Goal: Task Accomplishment & Management: Use online tool/utility

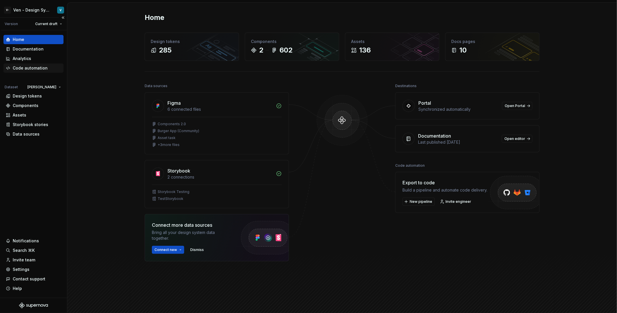
click at [37, 70] on div "Code automation" at bounding box center [30, 68] width 35 height 6
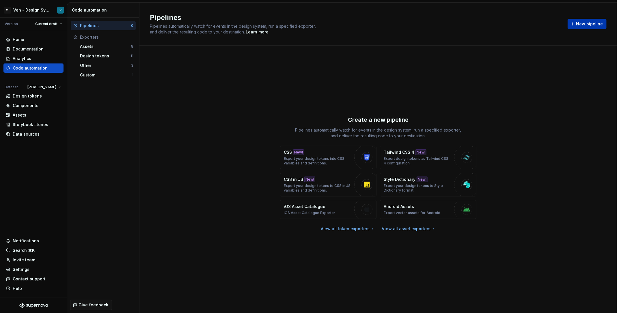
click at [584, 21] on span "New pipeline" at bounding box center [589, 24] width 27 height 6
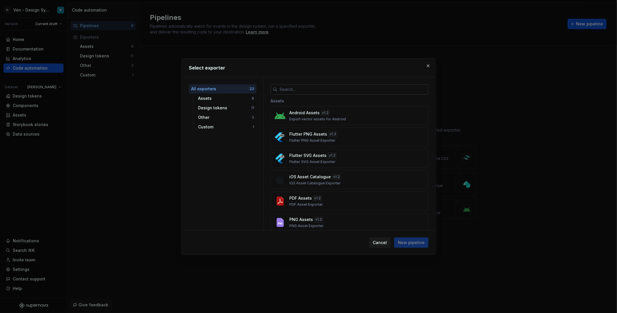
click at [292, 87] on input "text" at bounding box center [353, 89] width 151 height 10
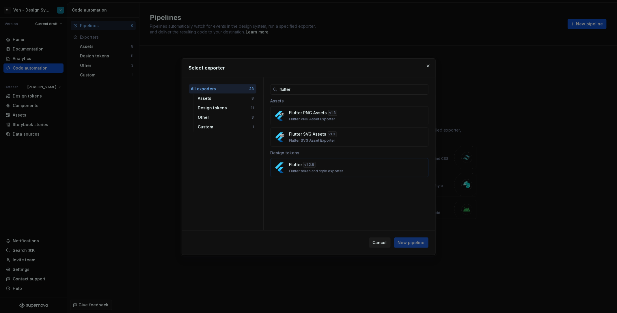
type input "flutter"
click at [364, 169] on div "Flutter v 1.2.8 Flutter token and style exporter" at bounding box center [347, 168] width 117 height 12
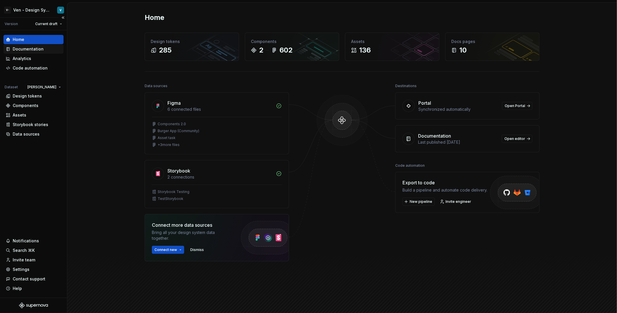
click at [34, 47] on div "Documentation" at bounding box center [28, 49] width 31 height 6
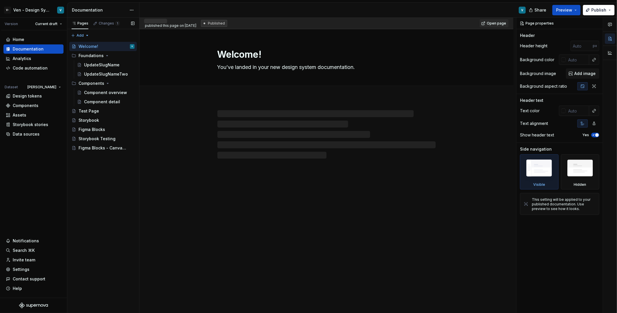
click at [287, 194] on div "Welcome! You’ve landed in your new design system documentation." at bounding box center [327, 171] width 374 height 285
type textarea "*"
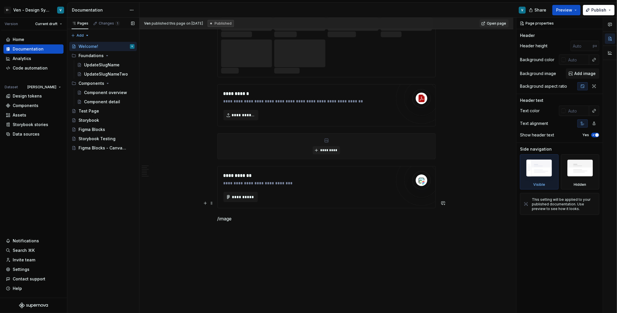
scroll to position [842, 0]
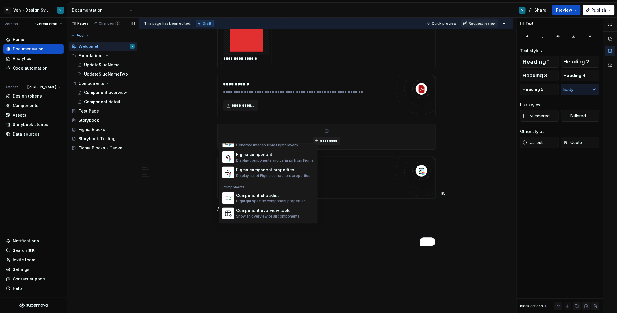
scroll to position [574, 0]
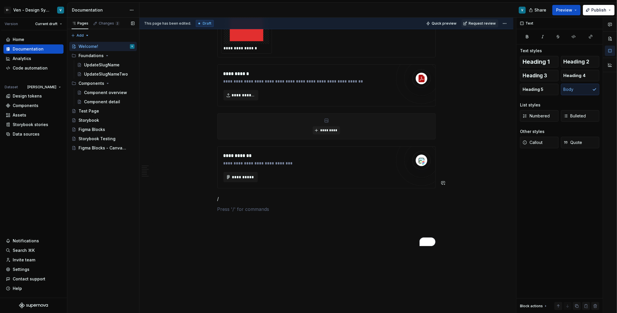
click at [277, 213] on p "To enrich screen reader interactions, please activate Accessibility in Grammarl…" at bounding box center [327, 209] width 218 height 7
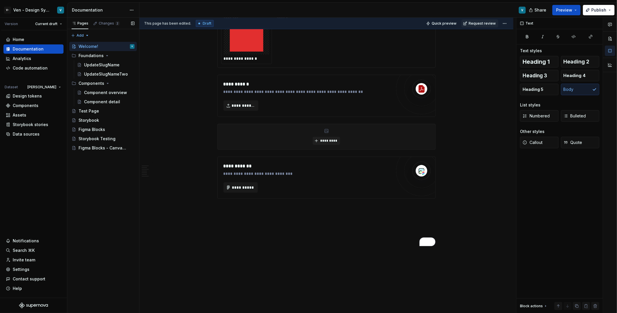
type textarea "*"
click at [30, 106] on div "Components" at bounding box center [26, 106] width 26 height 6
click at [43, 72] on div "Code automation" at bounding box center [33, 68] width 60 height 9
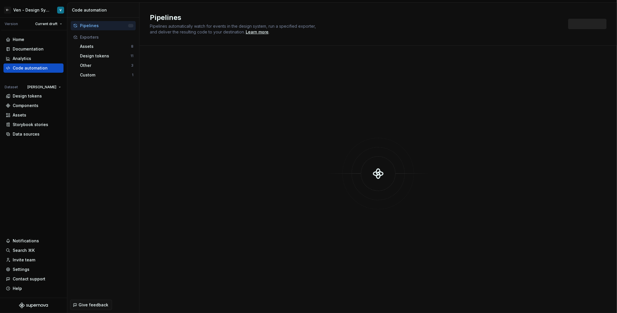
click at [577, 23] on div "New pipeline" at bounding box center [587, 24] width 38 height 10
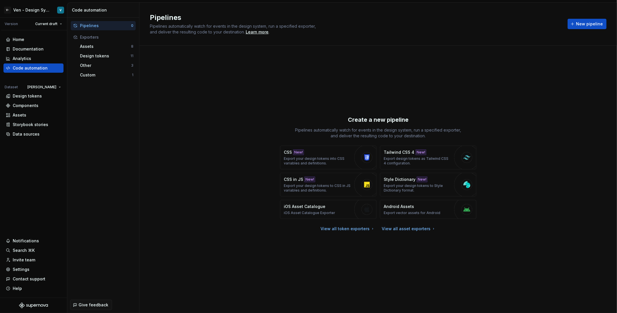
click at [577, 23] on button "New pipeline" at bounding box center [587, 24] width 39 height 10
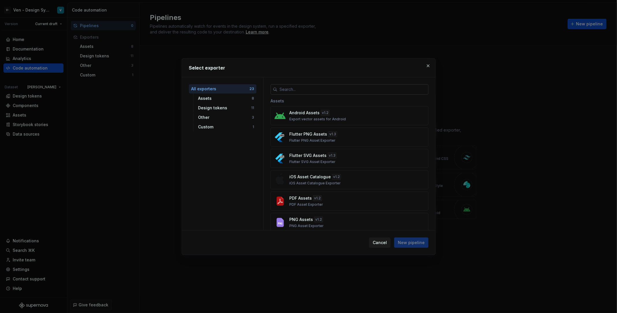
click at [359, 94] on input "text" at bounding box center [353, 89] width 151 height 10
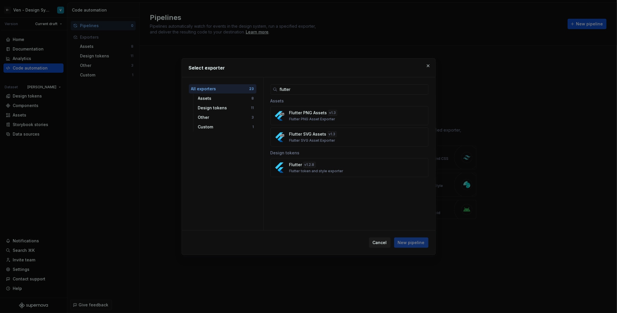
type input "flutter"
click at [339, 209] on div "flutter Assets Flutter PNG Assets v 1.3 Flutter PNG Asset Exporter Flutter SVG …" at bounding box center [350, 153] width 172 height 153
drag, startPoint x: 268, startPoint y: 100, endPoint x: 375, endPoint y: 186, distance: 137.2
click at [375, 186] on div "flutter Assets Flutter PNG Assets v 1.3 Flutter PNG Asset Exporter Flutter SVG …" at bounding box center [350, 153] width 172 height 153
click at [329, 120] on p "Flutter PNG Asset Exporter" at bounding box center [312, 119] width 46 height 5
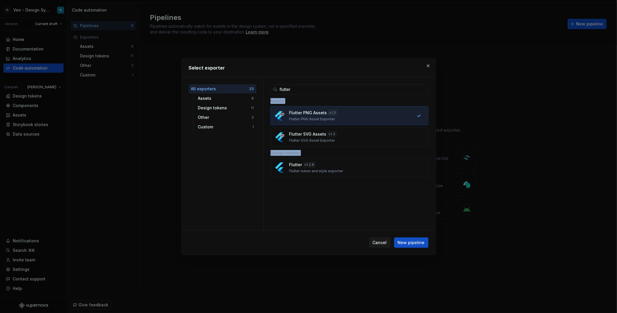
click at [329, 202] on div "flutter Assets Flutter PNG Assets v 1.3 Flutter PNG Asset Exporter Flutter SVG …" at bounding box center [350, 153] width 172 height 153
click at [384, 169] on div "Flutter v 1.2.8 Flutter token and style exporter" at bounding box center [347, 168] width 117 height 12
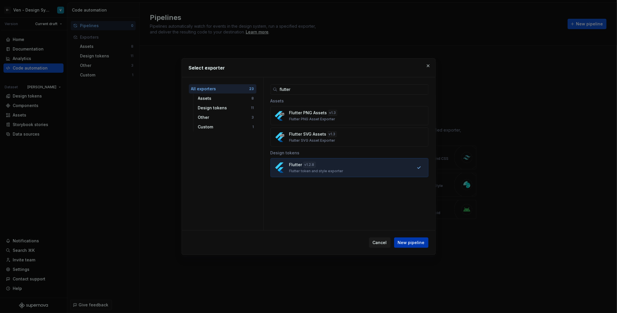
click at [420, 245] on span "New pipeline" at bounding box center [411, 243] width 27 height 6
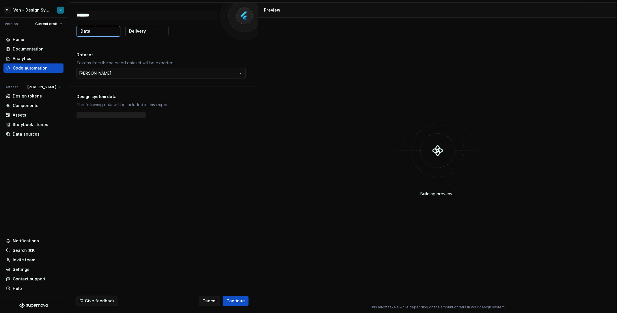
type textarea "*"
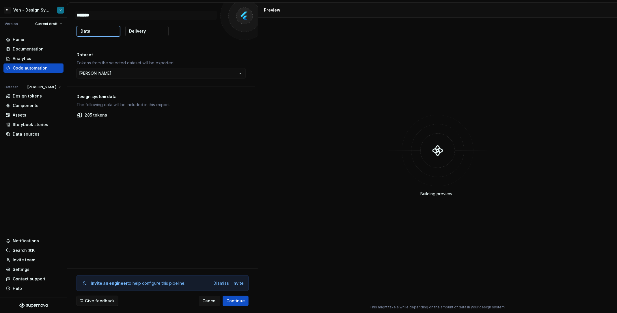
click at [146, 36] on button "Delivery" at bounding box center [146, 31] width 43 height 10
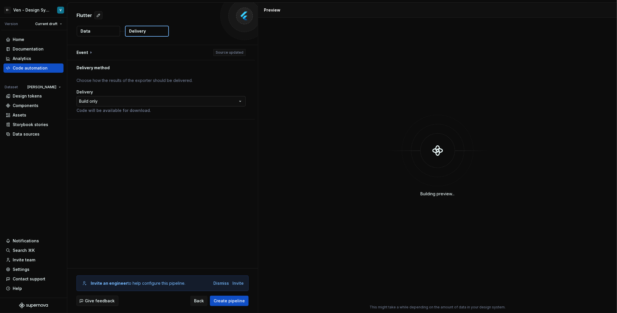
click at [167, 101] on html "**********" at bounding box center [308, 156] width 617 height 313
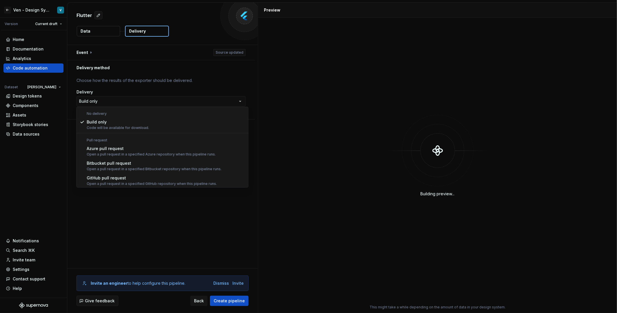
click at [111, 49] on html "**********" at bounding box center [308, 156] width 617 height 313
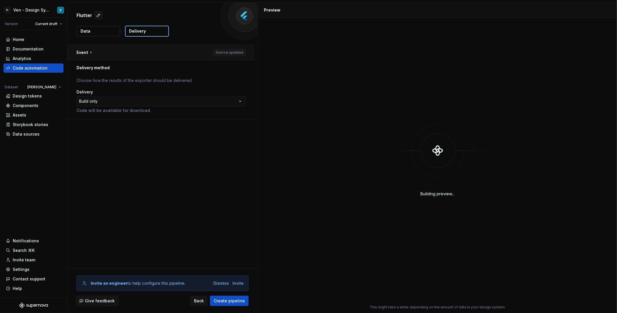
click at [97, 49] on button "button" at bounding box center [161, 52] width 188 height 15
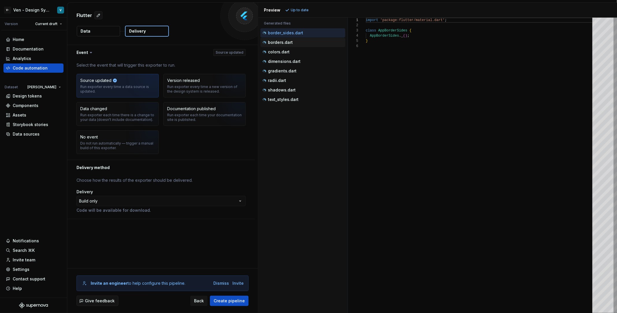
click at [294, 38] on div "borders.dart" at bounding box center [303, 42] width 85 height 9
click at [309, 51] on div "colors.dart" at bounding box center [304, 52] width 84 height 6
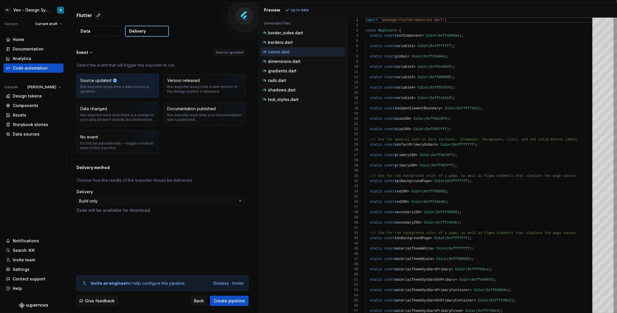
scroll to position [52, 0]
click at [308, 68] on div "gradients.dart" at bounding box center [304, 71] width 84 height 6
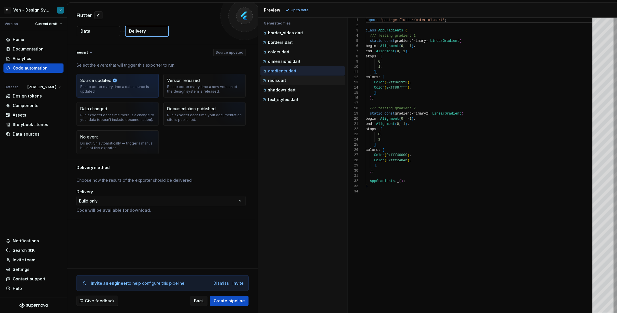
click at [306, 78] on div "radii.dart" at bounding box center [304, 81] width 84 height 6
type textarea "**********"
